Goal: Communication & Community: Answer question/provide support

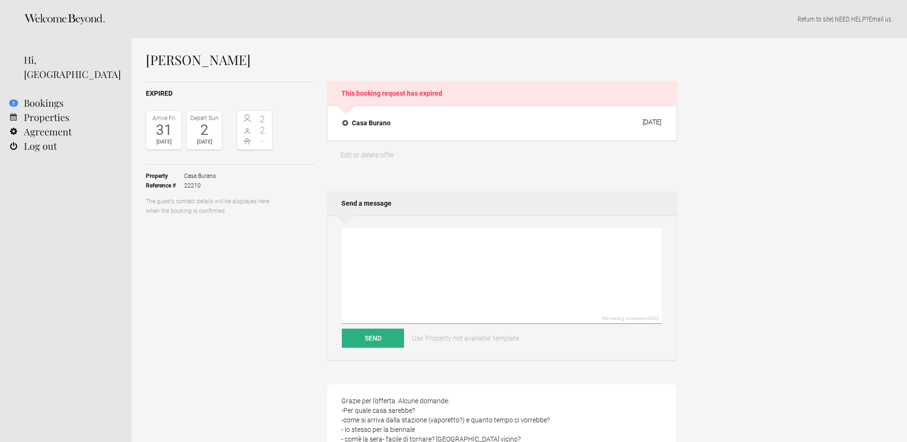
click at [393, 268] on textarea at bounding box center [502, 276] width 320 height 96
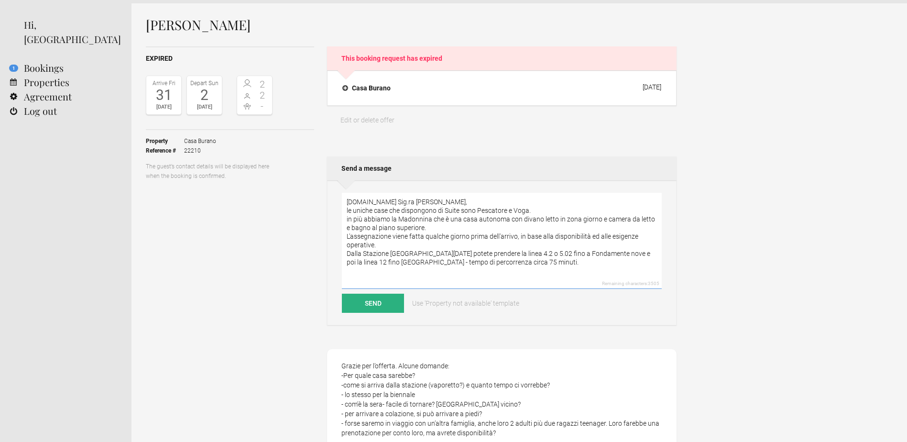
scroll to position [48, 0]
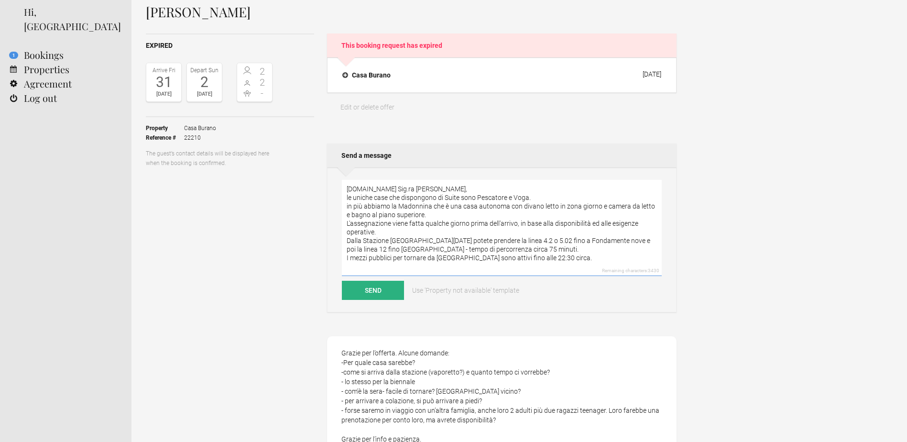
click at [560, 257] on textarea "[DOMAIN_NAME] Sig.ra [PERSON_NAME], le uniche case che dispongono di Suite sono…" at bounding box center [502, 228] width 320 height 96
click at [524, 265] on textarea "[DOMAIN_NAME] Sig.ra [PERSON_NAME], le uniche case che dispongono di Suite sono…" at bounding box center [502, 228] width 320 height 96
click at [557, 265] on textarea "[DOMAIN_NAME] Sig.ra [PERSON_NAME], le uniche case che dispongono di Suite sono…" at bounding box center [502, 228] width 320 height 96
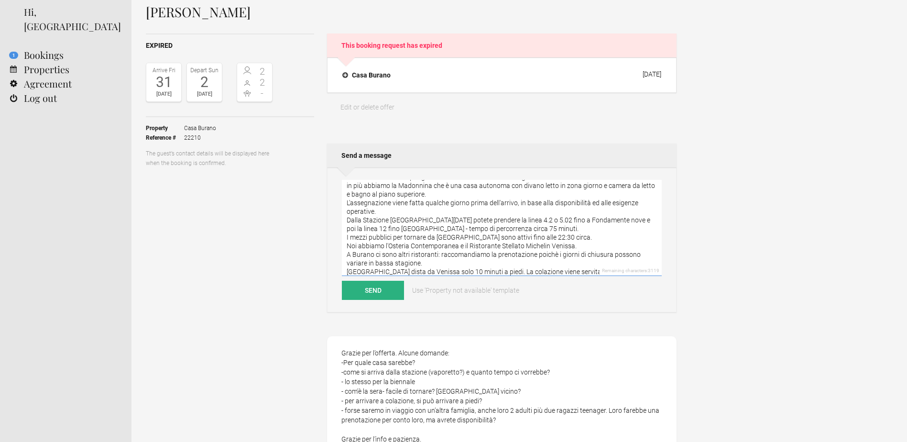
scroll to position [29, 0]
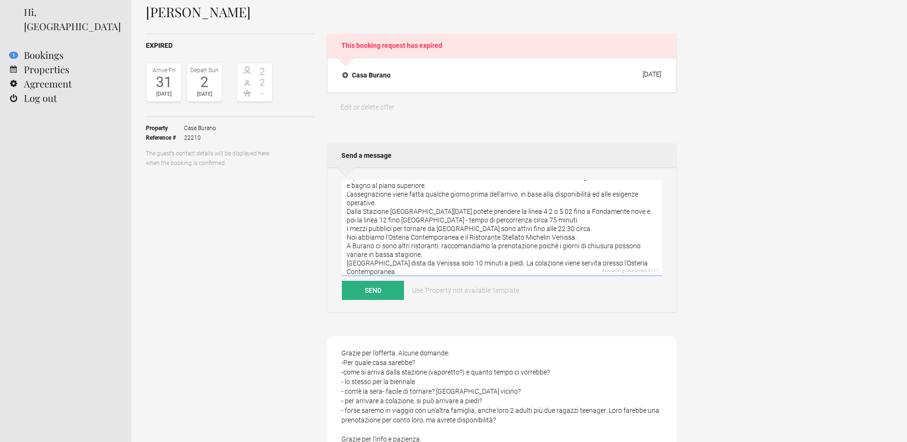
click at [424, 272] on textarea "[DOMAIN_NAME] Sig.ra [PERSON_NAME], le uniche case che dispongono di Suite sono…" at bounding box center [502, 228] width 320 height 96
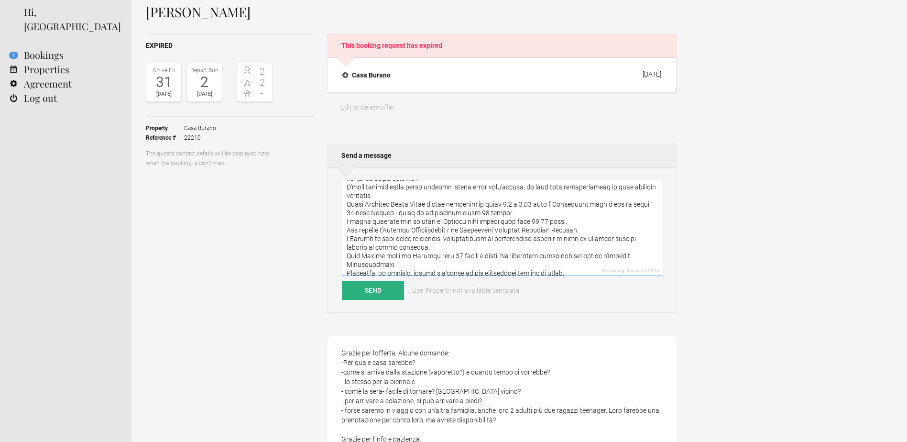
scroll to position [0, 0]
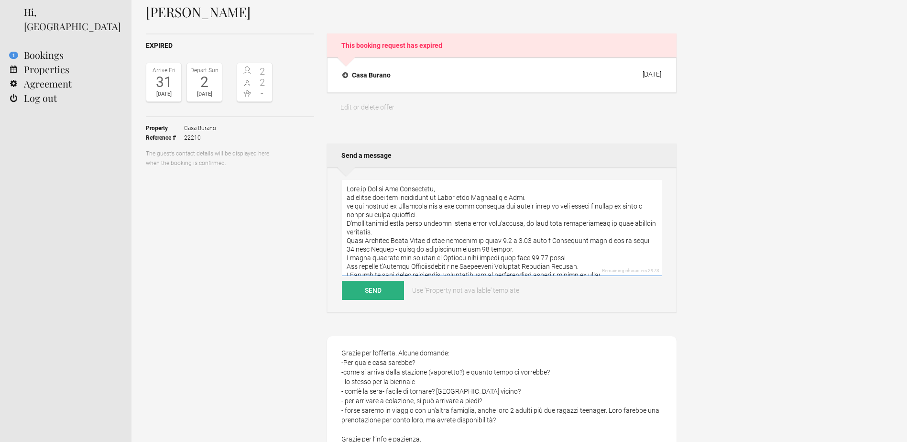
click at [448, 187] on textarea at bounding box center [502, 228] width 320 height 96
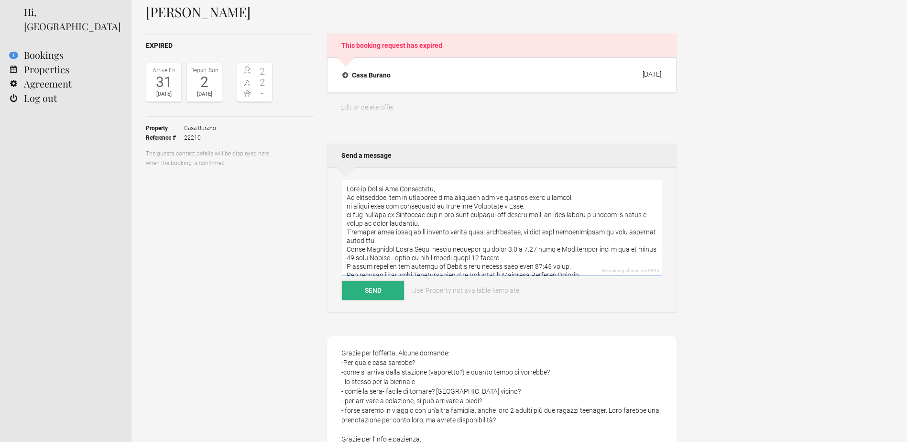
type textarea "Lore.ip Dol.si Ame Consectetu, Ad elitseddoei tem in utlaboree d ma aliquaen ad…"
click at [388, 289] on button "Send" at bounding box center [373, 290] width 62 height 19
